Goal: Complete application form: Complete application form

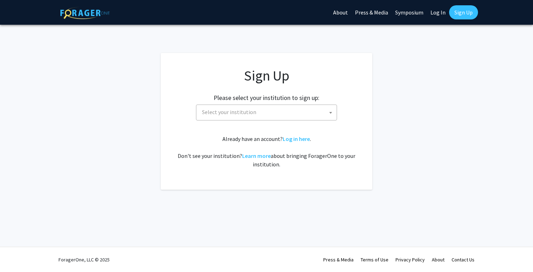
click at [234, 116] on span "Select your institution" at bounding box center [268, 112] width 138 height 14
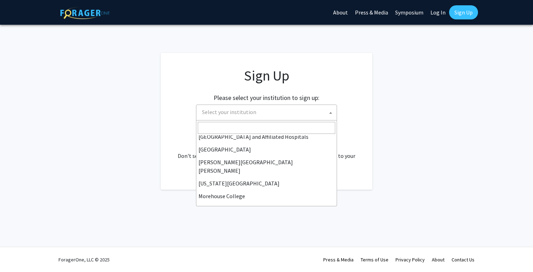
scroll to position [115, 0]
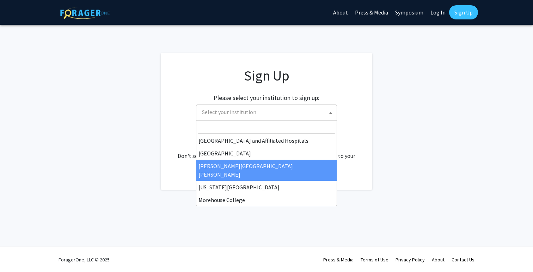
select select "1"
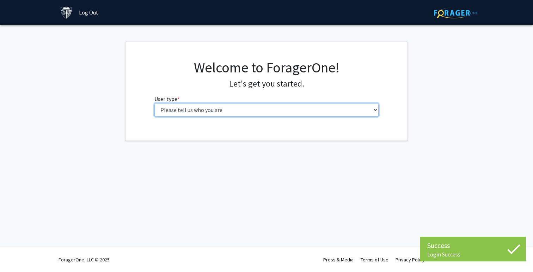
click at [231, 113] on select "Please tell us who you are Undergraduate Student Master's Student Doctoral Cand…" at bounding box center [267, 109] width 225 height 13
select select "2: masters"
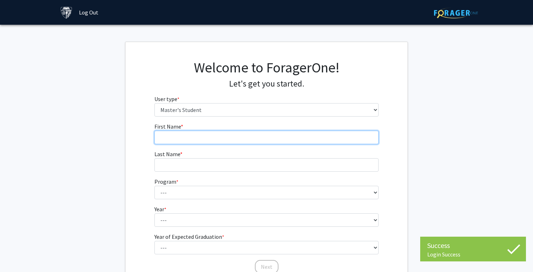
click at [216, 137] on input "First Name * required" at bounding box center [267, 137] width 225 height 13
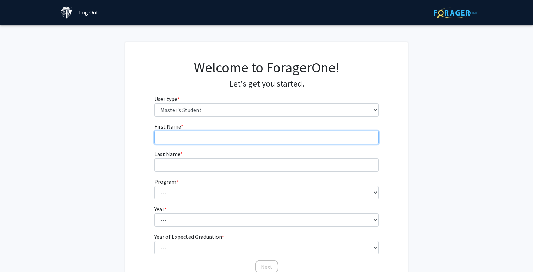
type input "Xinyan"
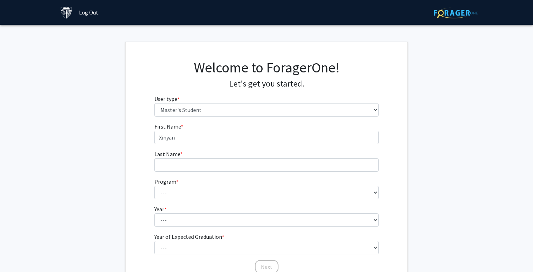
type input "Su"
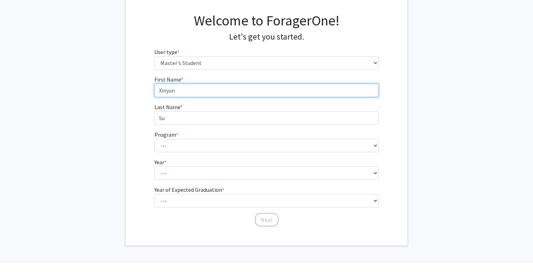
scroll to position [48, 0]
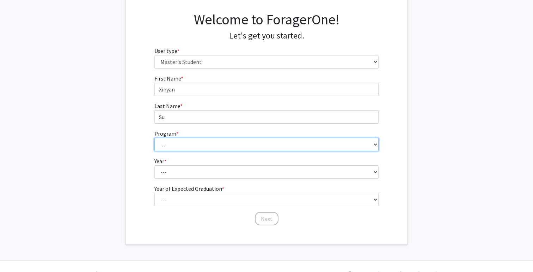
click at [194, 146] on select "--- Anatomy Education Applied and Computational Mathematics Applied Biomedical …" at bounding box center [267, 144] width 225 height 13
select select "97: 82"
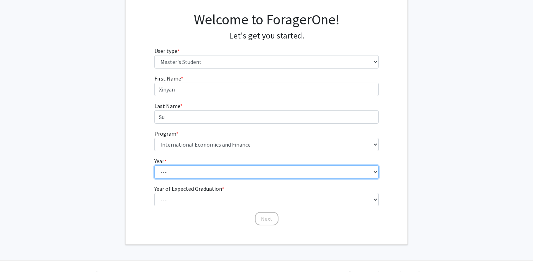
click at [199, 171] on select "--- First Year Second Year" at bounding box center [267, 171] width 225 height 13
select select "1: first_year"
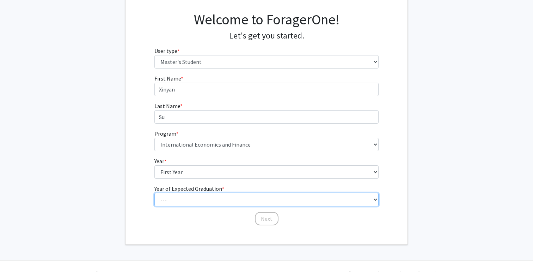
click at [187, 200] on select "--- 2025 2026 2027 2028 2029 2030 2031 2032 2033 2034" at bounding box center [267, 199] width 225 height 13
select select "2: 2026"
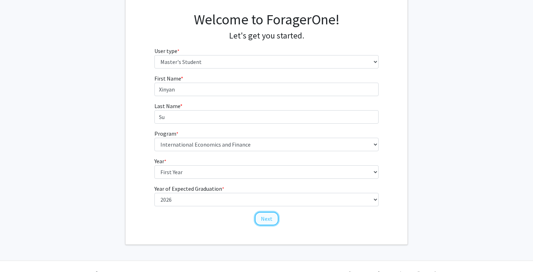
click at [262, 220] on button "Next" at bounding box center [267, 218] width 24 height 13
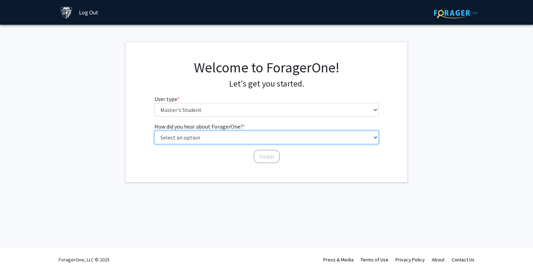
click at [268, 141] on select "Select an option Peer/student recommendation Faculty/staff recommendation Unive…" at bounding box center [267, 137] width 225 height 13
select select "3: university_website"
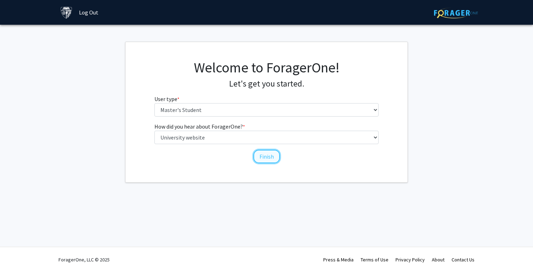
click at [271, 157] on button "Finish" at bounding box center [267, 156] width 26 height 13
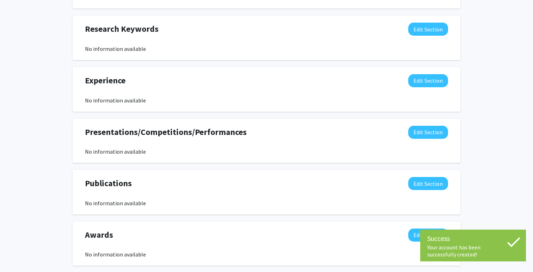
scroll to position [390, 0]
